Goal: Task Accomplishment & Management: Manage account settings

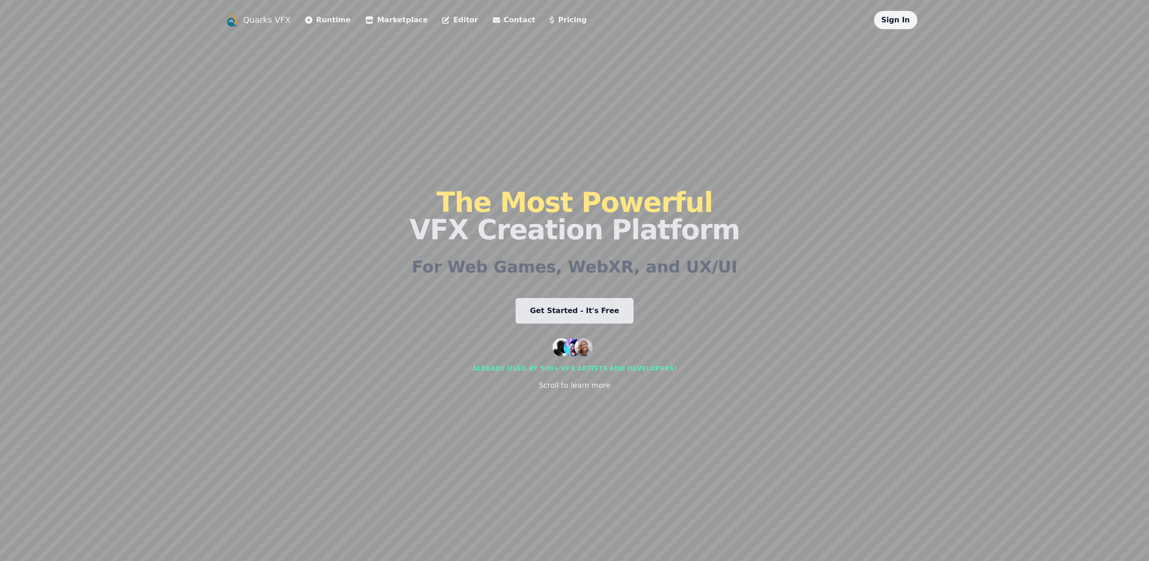
click at [895, 18] on link "Sign In" at bounding box center [895, 19] width 29 height 9
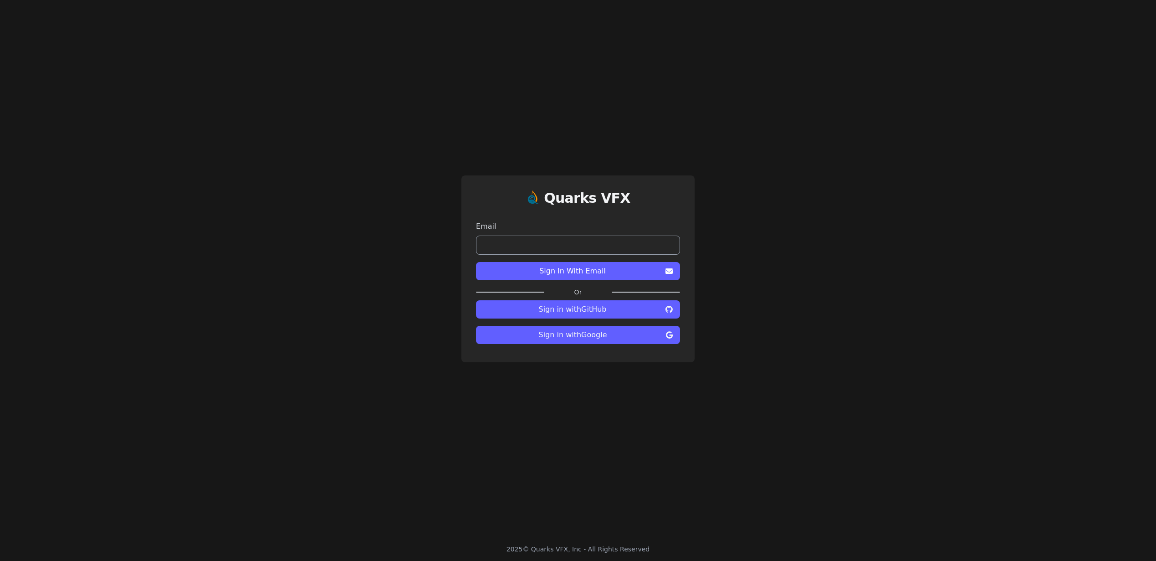
drag, startPoint x: 597, startPoint y: 273, endPoint x: 606, endPoint y: 236, distance: 38.0
click at [606, 236] on form "Email Sign In With Email" at bounding box center [578, 249] width 204 height 70
click at [601, 246] on input "email" at bounding box center [578, 244] width 204 height 19
type input "**********"
click at [587, 267] on span "Sign In With Email" at bounding box center [572, 270] width 179 height 11
